Goal: Book appointment/travel/reservation

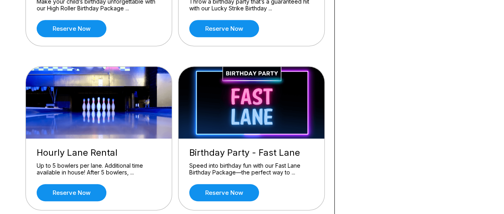
scroll to position [184, 0]
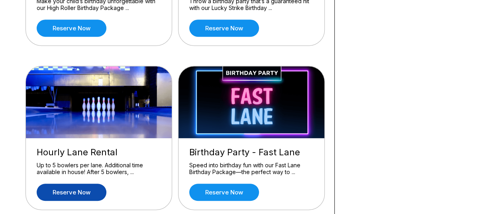
click at [79, 187] on link "Reserve now" at bounding box center [72, 191] width 70 height 17
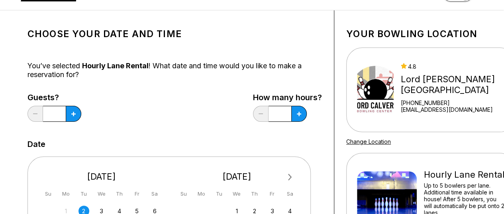
scroll to position [26, 0]
click at [60, 118] on input "*" at bounding box center [54, 114] width 23 height 16
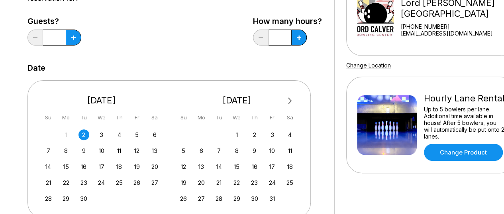
scroll to position [110, 0]
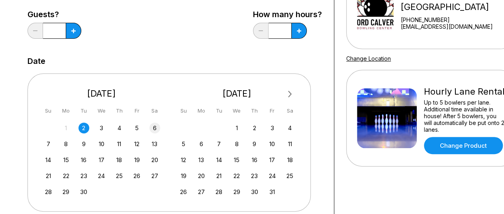
click at [156, 126] on div "6" at bounding box center [155, 127] width 11 height 11
click at [74, 28] on button at bounding box center [74, 31] width 16 height 16
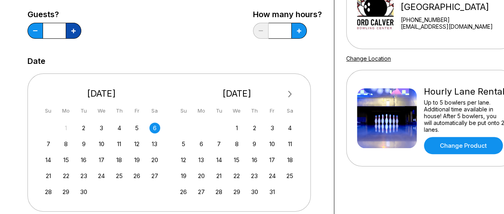
click at [74, 28] on button at bounding box center [74, 31] width 16 height 16
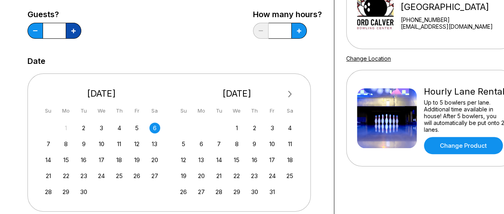
type input "**"
click at [303, 34] on button at bounding box center [300, 31] width 16 height 16
type input "*"
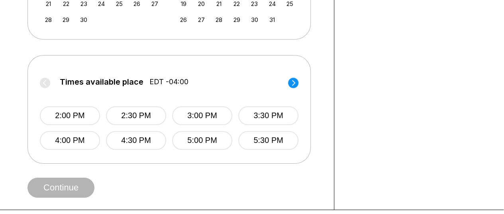
scroll to position [282, 0]
click at [296, 85] on circle at bounding box center [293, 82] width 10 height 10
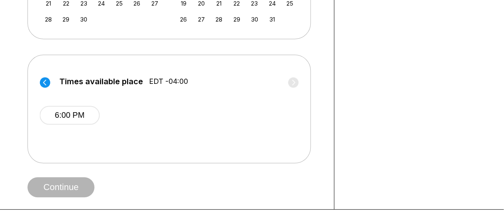
click at [48, 80] on circle at bounding box center [45, 82] width 10 height 10
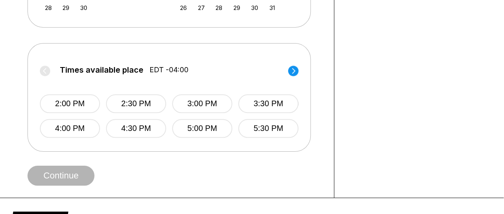
scroll to position [296, 0]
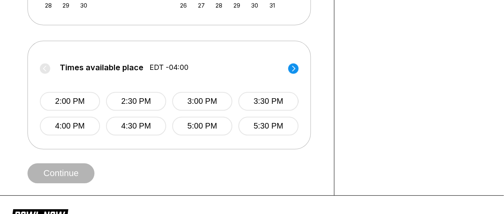
click at [299, 70] on div "Times available place EDT -04:00 2:00 PM 2:30 PM 3:00 PM 3:30 PM 4:00 PM 4:30 P…" at bounding box center [170, 95] width 284 height 108
click at [293, 66] on circle at bounding box center [293, 68] width 10 height 10
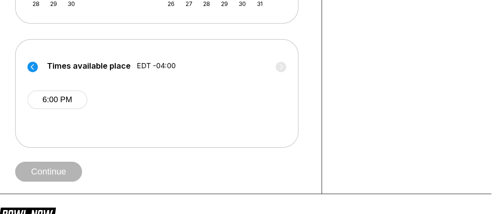
scroll to position [297, 13]
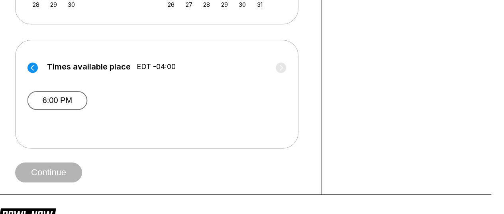
click at [63, 97] on button "6:00 PM" at bounding box center [57, 100] width 60 height 19
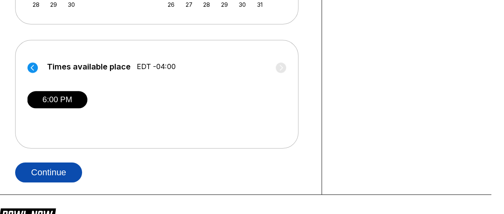
click at [56, 171] on button "Continue" at bounding box center [48, 172] width 67 height 20
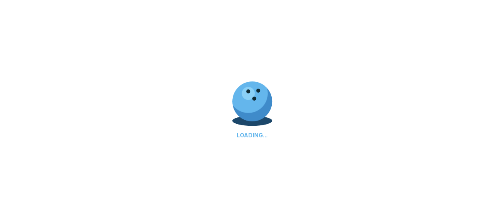
scroll to position [0, 0]
select select "**"
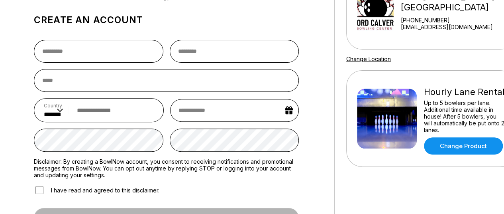
scroll to position [106, 0]
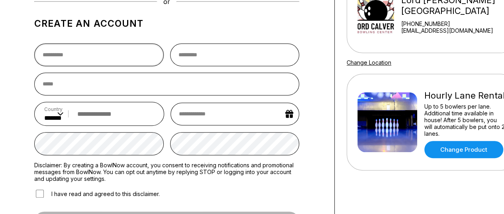
click at [119, 59] on input "text" at bounding box center [99, 54] width 130 height 23
type input "*********"
type input "***"
type input "**********"
click at [124, 86] on input "email" at bounding box center [166, 84] width 265 height 23
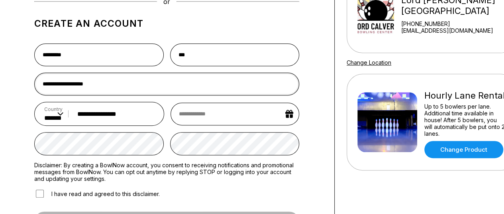
type input "**********"
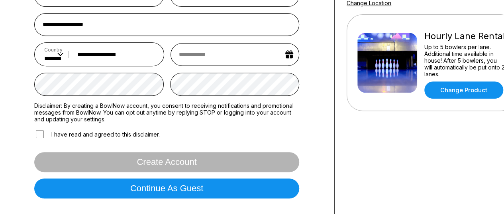
scroll to position [166, 0]
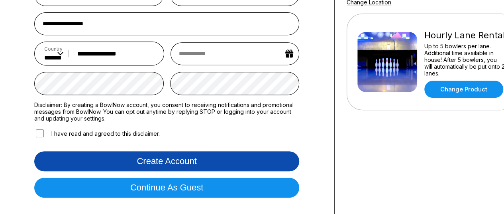
click at [193, 161] on button "Create account" at bounding box center [166, 161] width 265 height 20
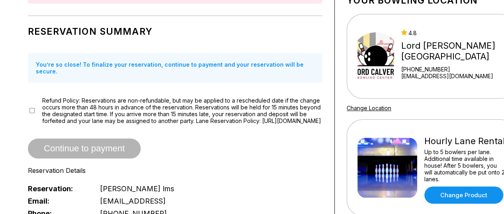
scroll to position [61, 0]
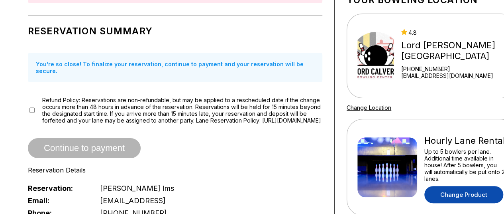
click at [455, 193] on link "Change Product" at bounding box center [464, 194] width 79 height 17
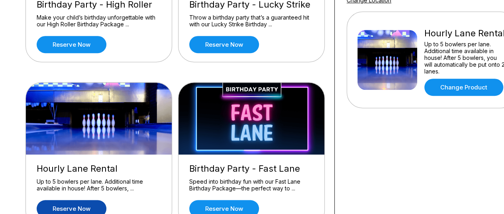
scroll to position [167, 0]
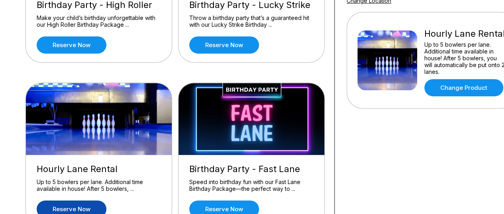
click at [95, 206] on link "Reserve now" at bounding box center [72, 208] width 70 height 17
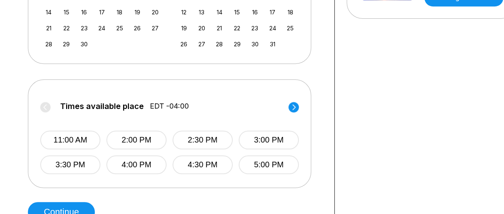
scroll to position [258, 0]
click at [292, 109] on circle at bounding box center [294, 106] width 10 height 10
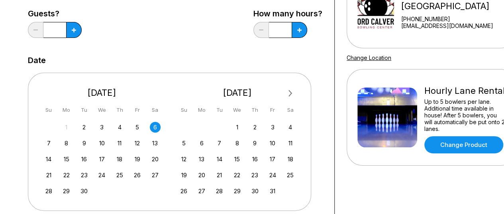
scroll to position [110, 0]
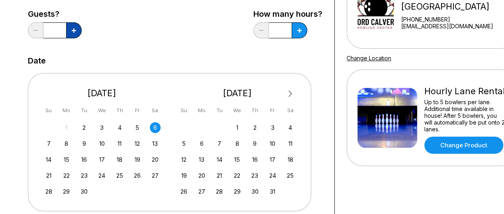
click at [77, 29] on button at bounding box center [74, 30] width 16 height 16
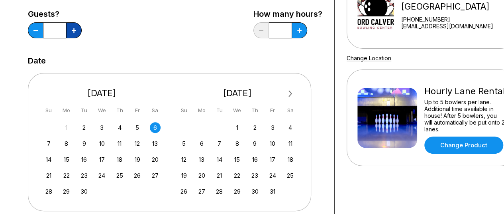
type input "*"
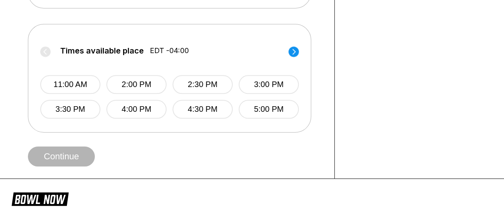
scroll to position [322, 0]
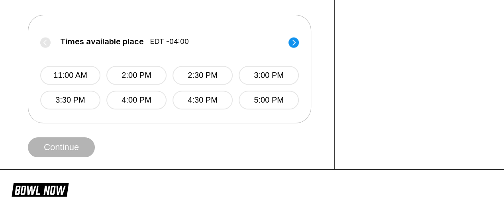
click at [295, 44] on circle at bounding box center [294, 42] width 10 height 10
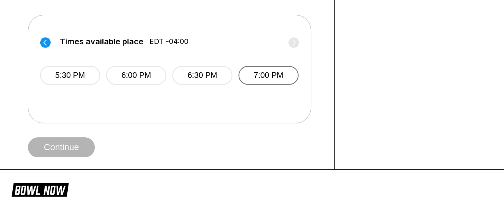
click at [284, 80] on button "7:00 PM" at bounding box center [268, 75] width 60 height 19
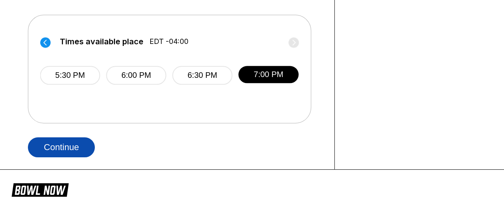
click at [92, 143] on button "Continue" at bounding box center [61, 147] width 67 height 20
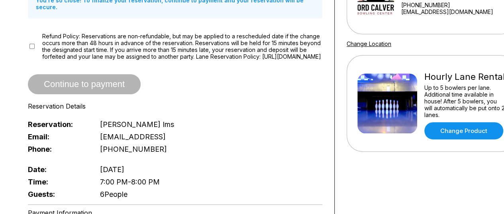
scroll to position [125, 0]
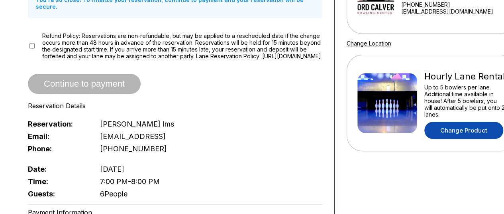
click at [472, 124] on link "Change Product" at bounding box center [464, 130] width 79 height 17
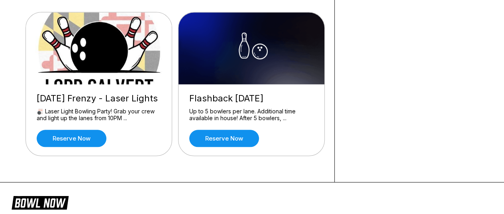
scroll to position [266, 0]
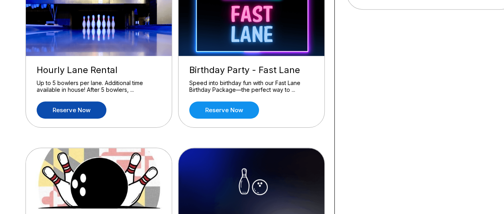
click at [85, 114] on link "Reserve now" at bounding box center [72, 109] width 70 height 17
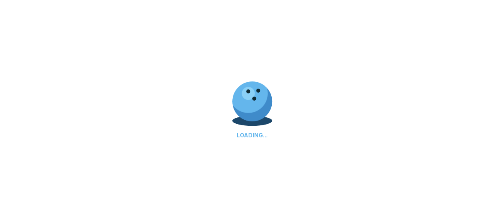
scroll to position [0, 0]
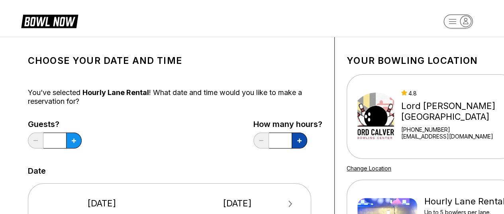
click at [296, 134] on button at bounding box center [300, 140] width 16 height 16
type input "***"
click at [76, 144] on button at bounding box center [74, 140] width 16 height 16
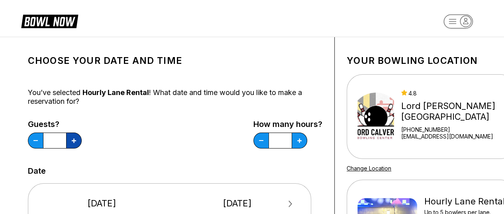
click at [76, 144] on button at bounding box center [74, 140] width 16 height 16
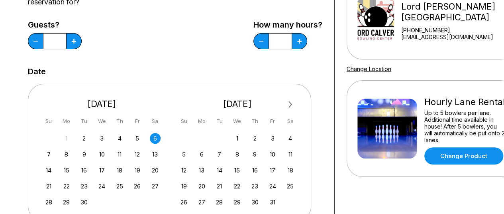
scroll to position [103, 0]
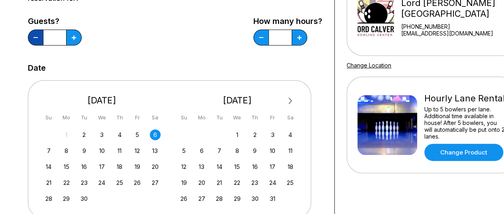
click at [34, 39] on button at bounding box center [36, 38] width 16 height 16
type input "*"
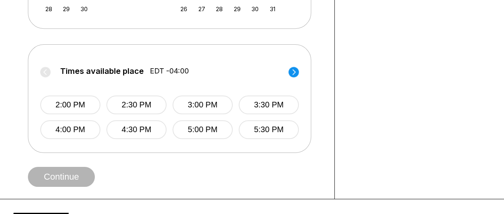
scroll to position [293, 0]
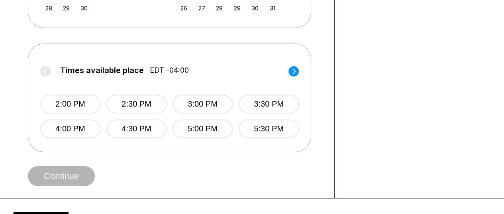
click at [295, 68] on circle at bounding box center [294, 71] width 10 height 10
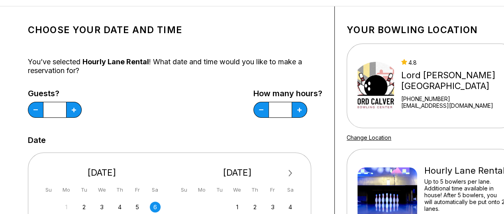
scroll to position [31, 0]
